Goal: Information Seeking & Learning: Learn about a topic

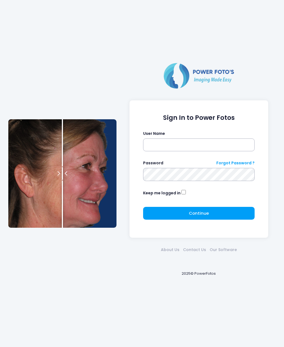
scroll to position [0, 0]
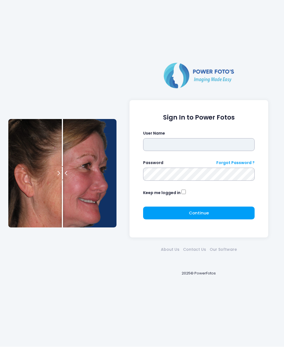
click at [159, 145] on input "text" at bounding box center [199, 144] width 112 height 13
type input "********"
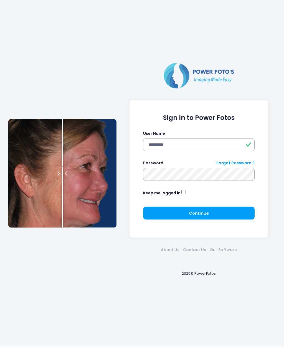
click at [167, 210] on button "Continue Please wait..." at bounding box center [199, 213] width 112 height 13
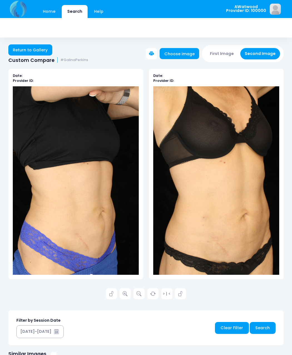
scroll to position [1, 0]
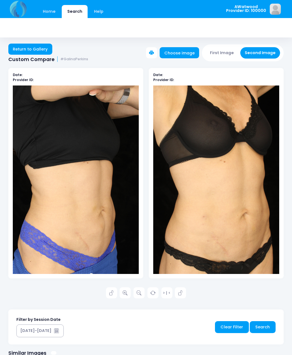
click at [53, 14] on link "Home" at bounding box center [49, 11] width 24 height 13
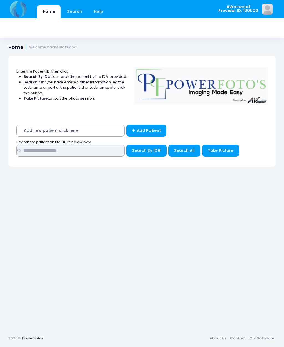
click at [40, 150] on input "text" at bounding box center [70, 150] width 108 height 12
type input "******"
click at [190, 145] on button "Search All" at bounding box center [185, 150] width 32 height 12
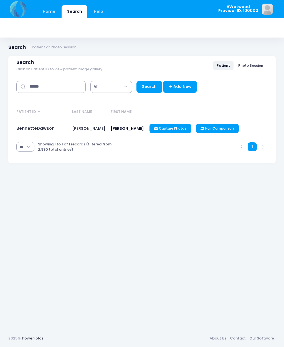
select select "***"
click at [47, 130] on link "BennetteDawson" at bounding box center [35, 128] width 38 height 6
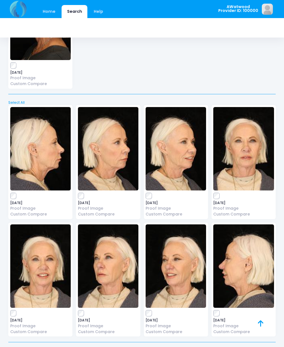
scroll to position [1945, 0]
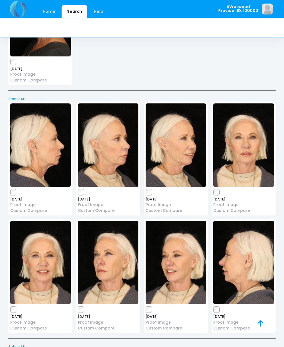
click at [109, 147] on img at bounding box center [108, 145] width 61 height 83
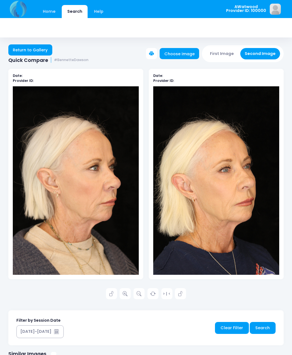
scroll to position [1, 0]
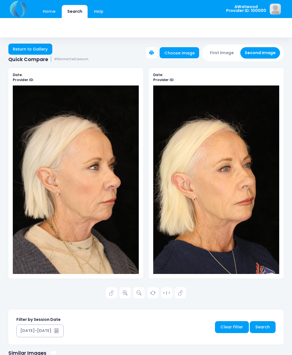
click at [28, 49] on link "Return to Gallery" at bounding box center [30, 49] width 44 height 11
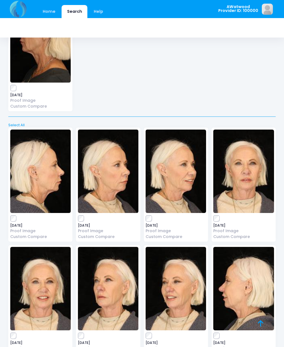
scroll to position [1920, 0]
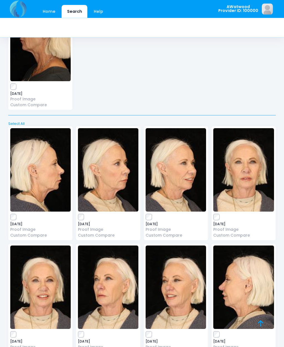
click at [49, 174] on img at bounding box center [40, 169] width 61 height 83
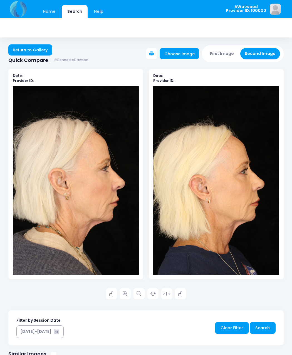
scroll to position [1, 0]
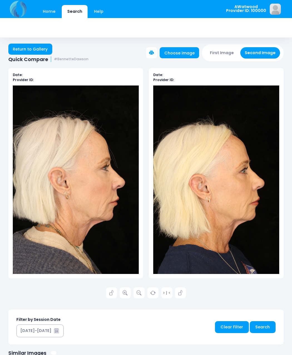
click at [128, 292] on link at bounding box center [124, 292] width 11 height 11
click at [38, 50] on link "Return to Gallery" at bounding box center [30, 49] width 44 height 11
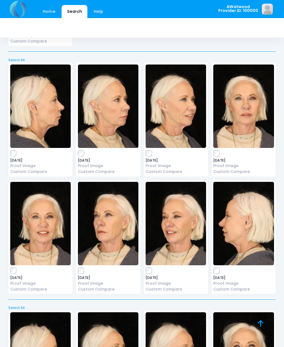
scroll to position [1984, 0]
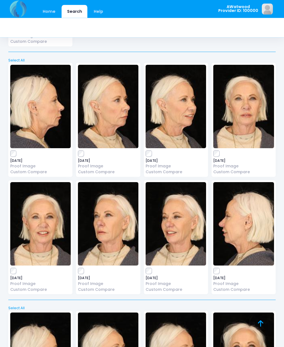
click at [110, 221] on img at bounding box center [108, 223] width 61 height 83
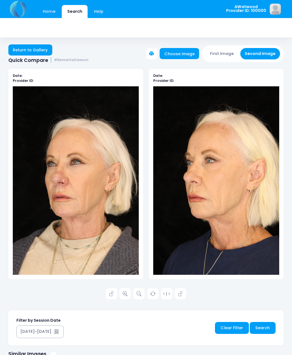
scroll to position [1, 0]
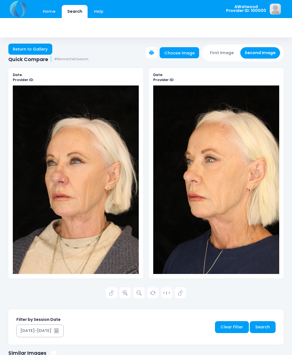
click at [124, 292] on icon at bounding box center [124, 293] width 5 height 5
click at [33, 53] on link "Return to Gallery" at bounding box center [30, 49] width 44 height 11
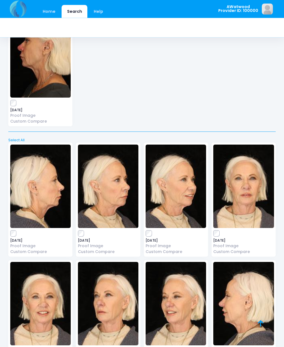
scroll to position [1904, 0]
click at [247, 179] on img at bounding box center [244, 186] width 61 height 83
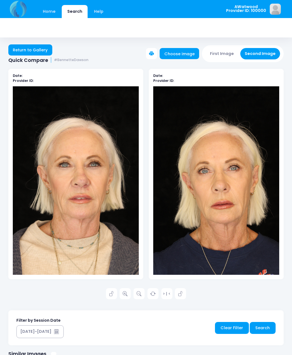
scroll to position [1, 0]
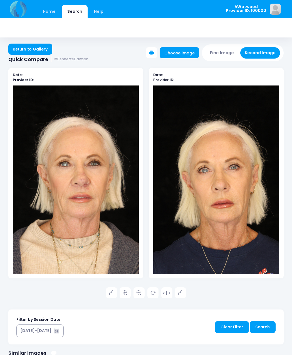
click at [127, 292] on icon at bounding box center [124, 293] width 5 height 5
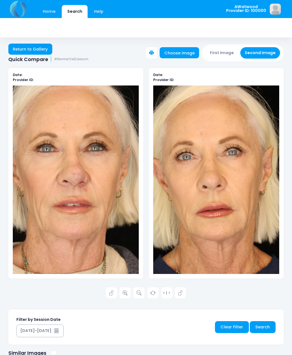
click at [41, 52] on link "Return to Gallery" at bounding box center [30, 49] width 44 height 11
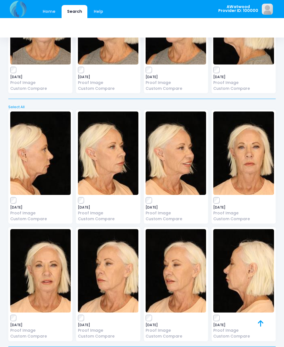
scroll to position [3174, 0]
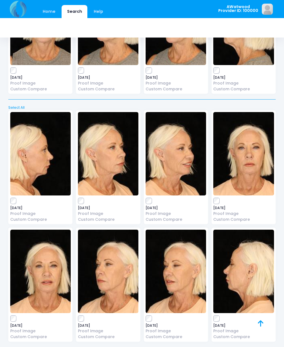
click at [249, 144] on img at bounding box center [244, 153] width 61 height 83
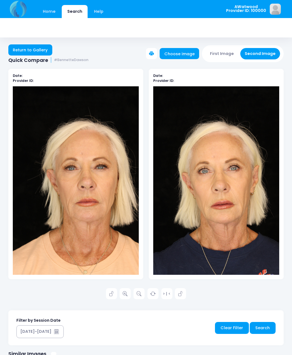
scroll to position [1, 0]
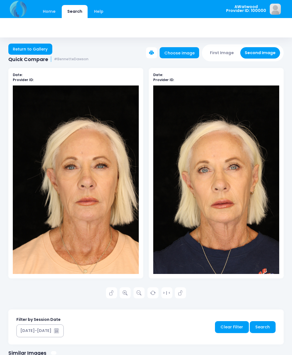
click at [125, 293] on icon at bounding box center [124, 293] width 5 height 5
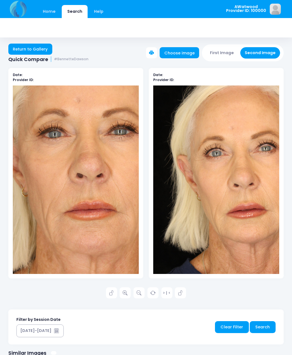
scroll to position [0, 0]
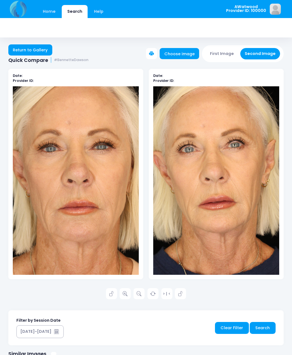
click at [41, 51] on link "Return to Gallery" at bounding box center [30, 49] width 44 height 11
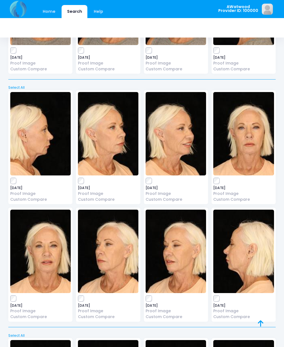
scroll to position [3195, 0]
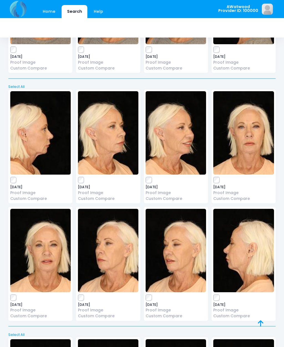
click at [109, 125] on img at bounding box center [108, 132] width 61 height 83
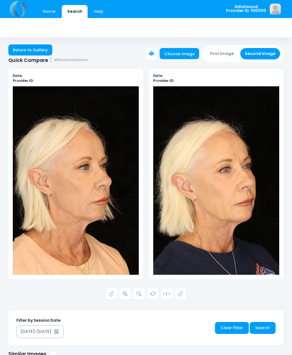
scroll to position [1, 0]
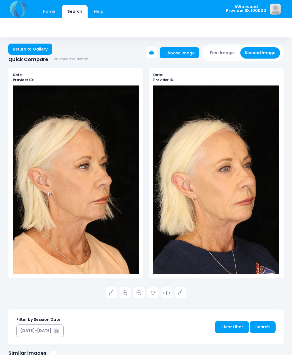
click at [125, 292] on icon at bounding box center [124, 293] width 5 height 5
click at [36, 46] on link "Return to Gallery" at bounding box center [30, 49] width 44 height 11
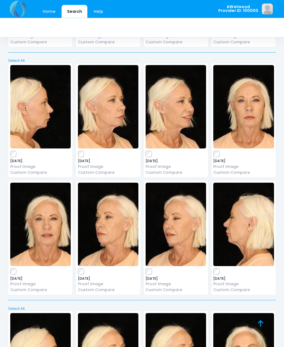
scroll to position [3215, 0]
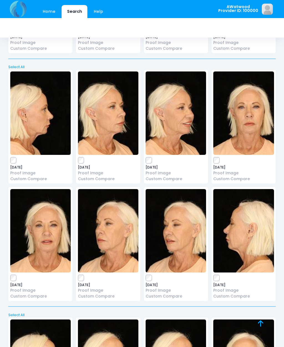
click at [37, 106] on img at bounding box center [40, 112] width 61 height 83
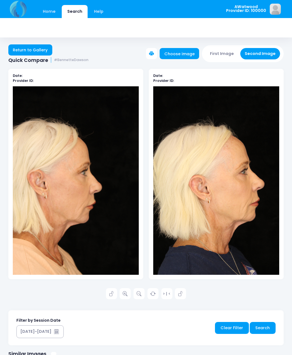
scroll to position [1, 0]
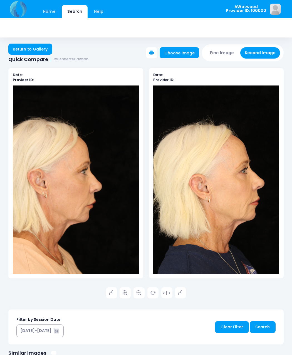
click at [39, 48] on link "Return to Gallery" at bounding box center [30, 49] width 44 height 11
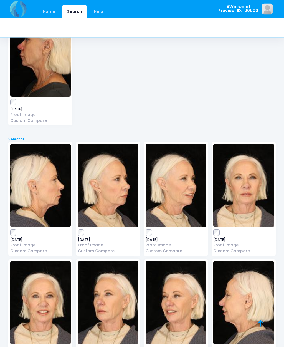
scroll to position [1905, 0]
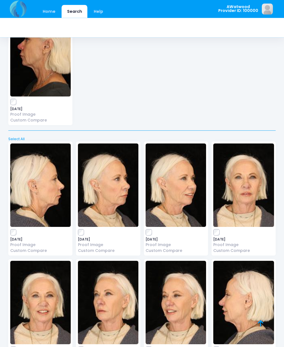
click at [244, 177] on img at bounding box center [244, 185] width 61 height 83
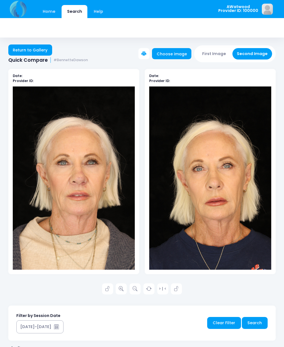
click at [125, 289] on link at bounding box center [121, 288] width 11 height 11
click at [42, 49] on link "Return to Gallery" at bounding box center [30, 49] width 44 height 11
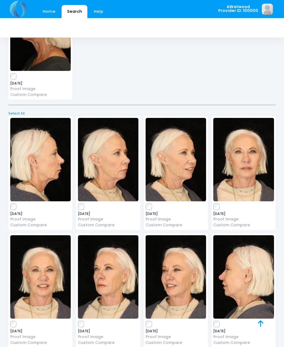
scroll to position [1930, 0]
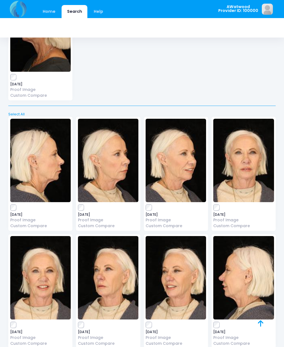
click at [177, 158] on img at bounding box center [176, 160] width 61 height 83
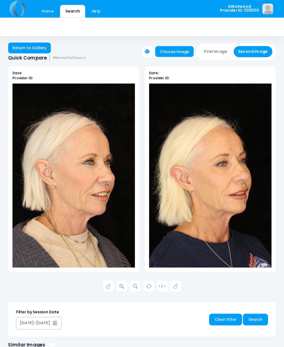
scroll to position [51, 0]
